Goal: Task Accomplishment & Management: Use online tool/utility

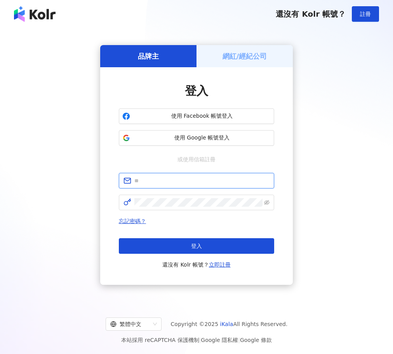
type input "**********"
click at [252, 58] on h5 "網紅/經紀公司" at bounding box center [244, 56] width 45 height 10
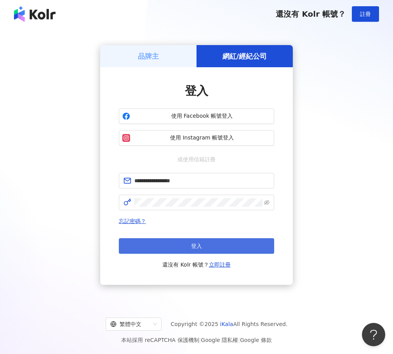
click at [245, 248] on button "登入" at bounding box center [196, 246] width 155 height 16
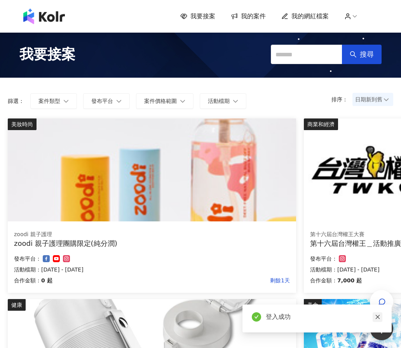
click at [377, 316] on icon "close" at bounding box center [377, 317] width 4 height 4
